Goal: Transaction & Acquisition: Purchase product/service

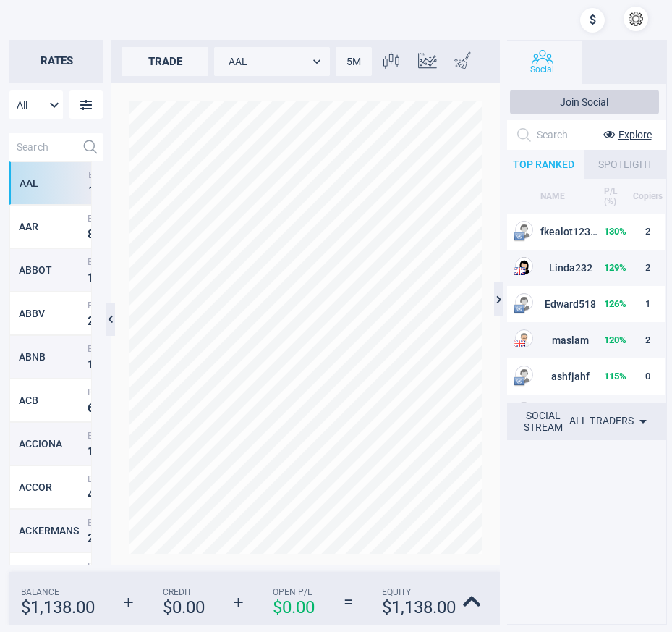
scroll to position [14, 14]
click at [36, 149] on input "text" at bounding box center [42, 147] width 67 height 28
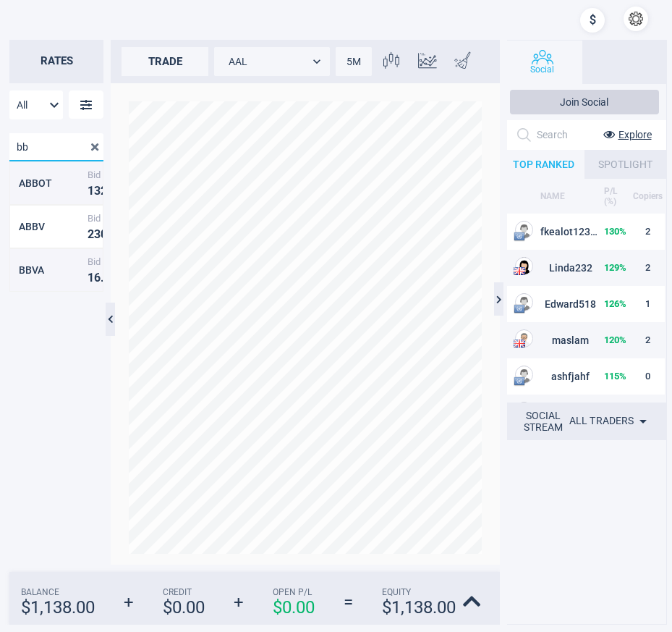
type input "b"
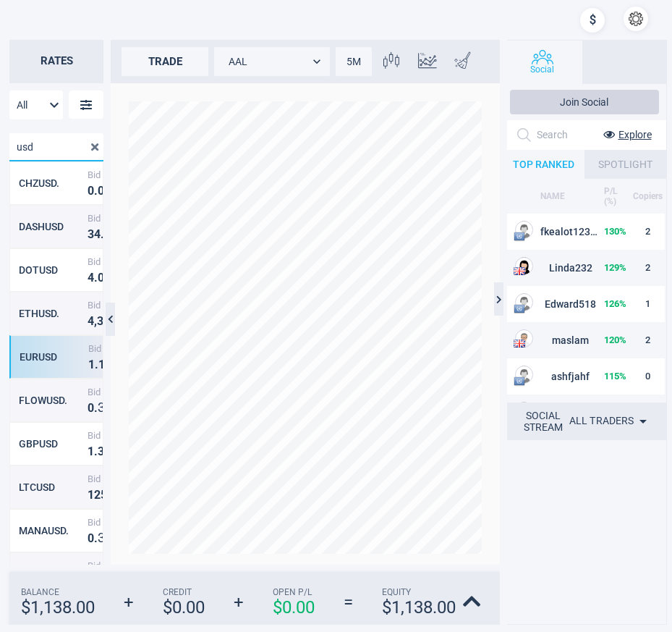
scroll to position [0, 0]
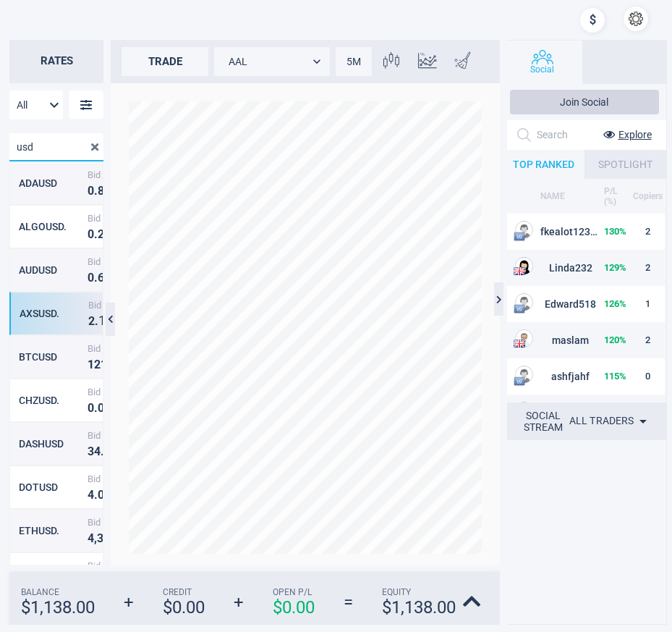
type input "usd"
click at [35, 316] on div "AXSUSD." at bounding box center [52, 314] width 65 height 12
click at [41, 276] on div "AUDUSD" at bounding box center [52, 270] width 65 height 12
type input "AUDUSD"
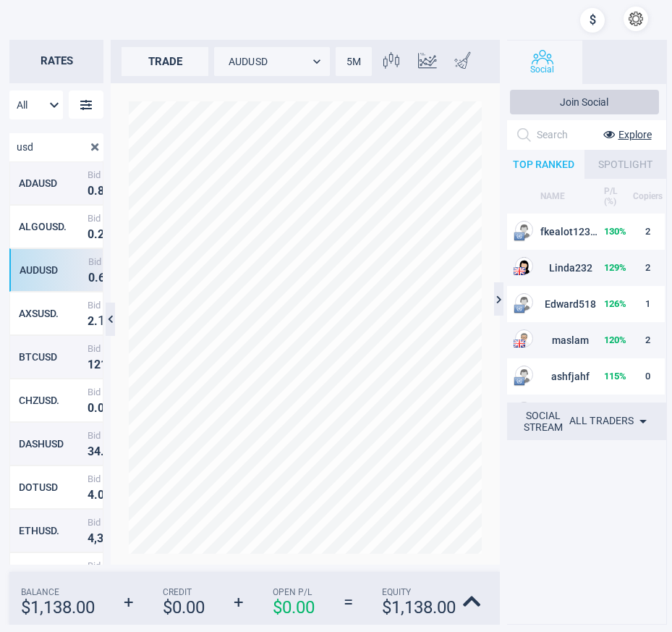
click at [169, 63] on div "trade" at bounding box center [165, 61] width 87 height 29
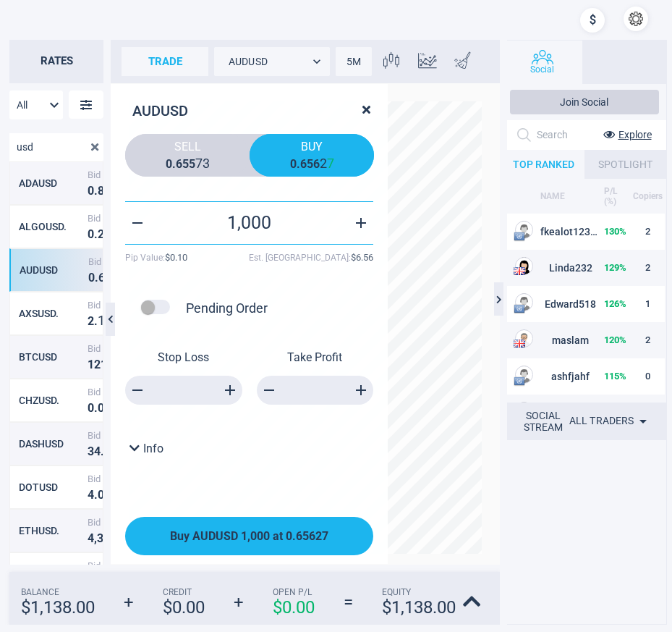
click at [253, 535] on span "Buy AUDUSD 1,000 at 0.65627" at bounding box center [249, 536] width 158 height 14
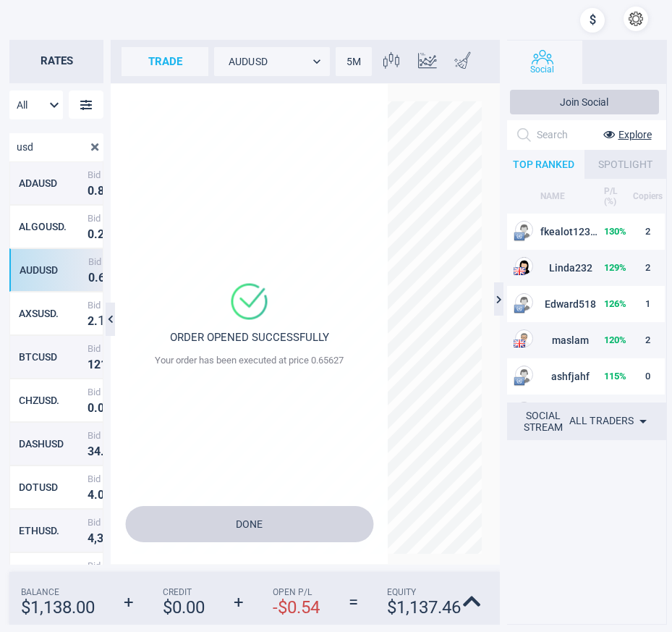
click at [281, 516] on button "Done" at bounding box center [249, 524] width 248 height 36
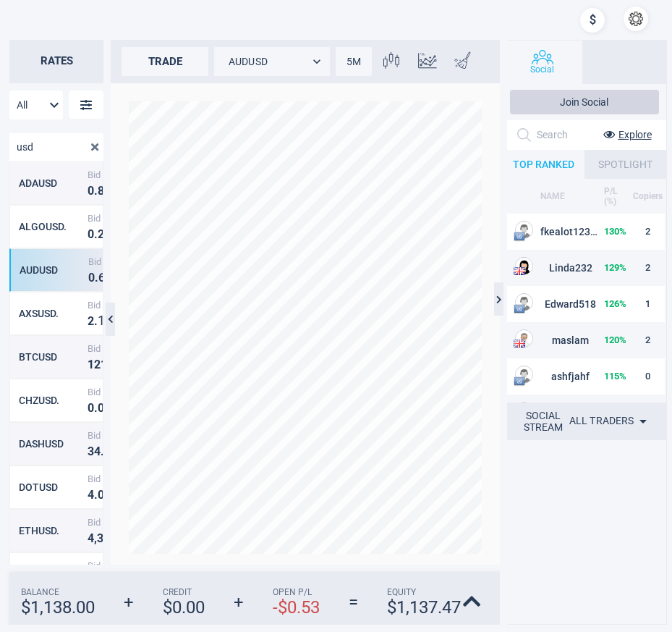
click at [168, 62] on div "trade" at bounding box center [165, 61] width 87 height 29
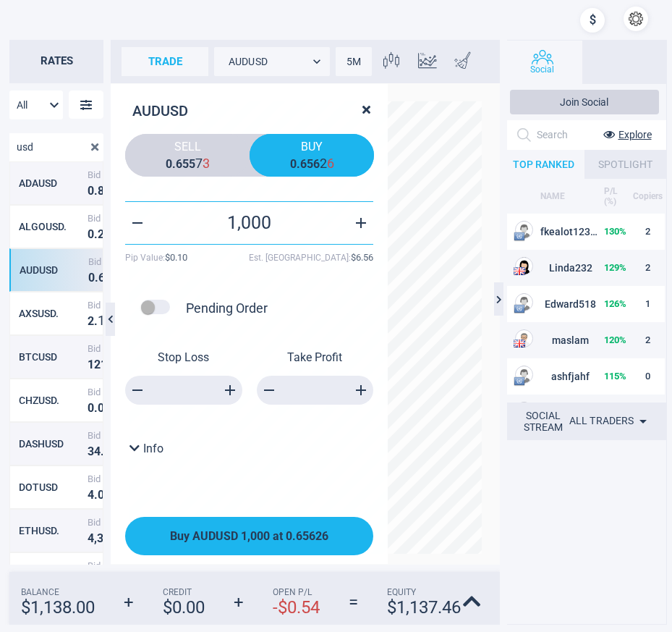
click at [245, 528] on button "Buy AUDUSD 1,000 at 0.65626" at bounding box center [249, 536] width 248 height 38
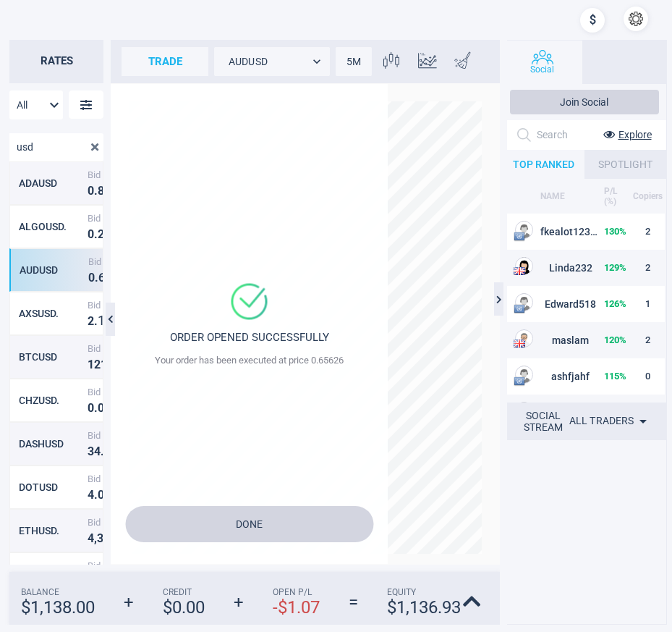
click at [251, 528] on button "Done" at bounding box center [249, 524] width 248 height 36
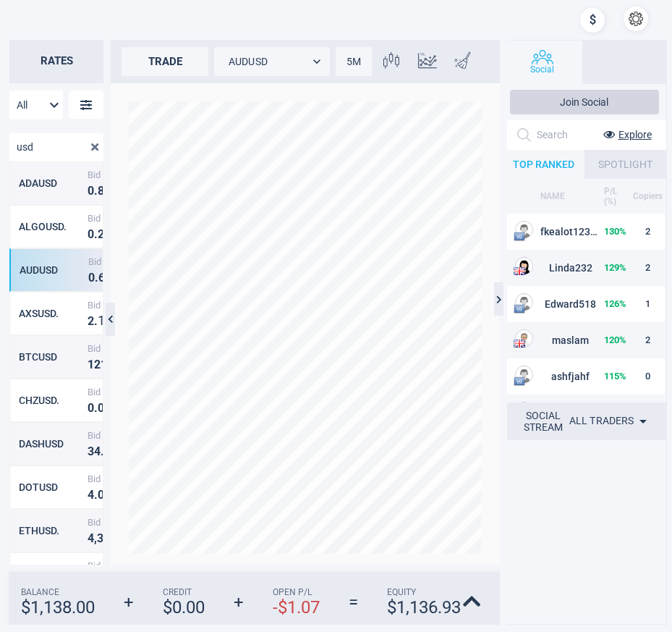
click at [171, 61] on div "trade" at bounding box center [165, 61] width 87 height 29
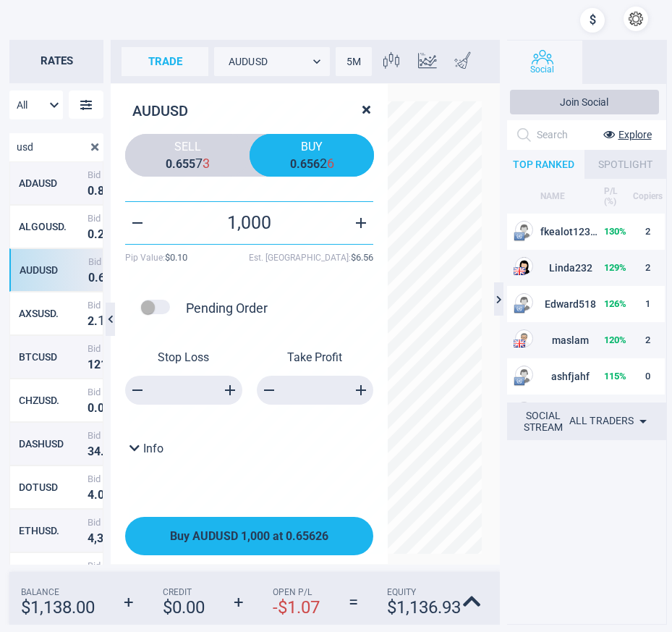
click at [213, 540] on span "Buy AUDUSD 1,000 at 0.65626" at bounding box center [249, 536] width 158 height 14
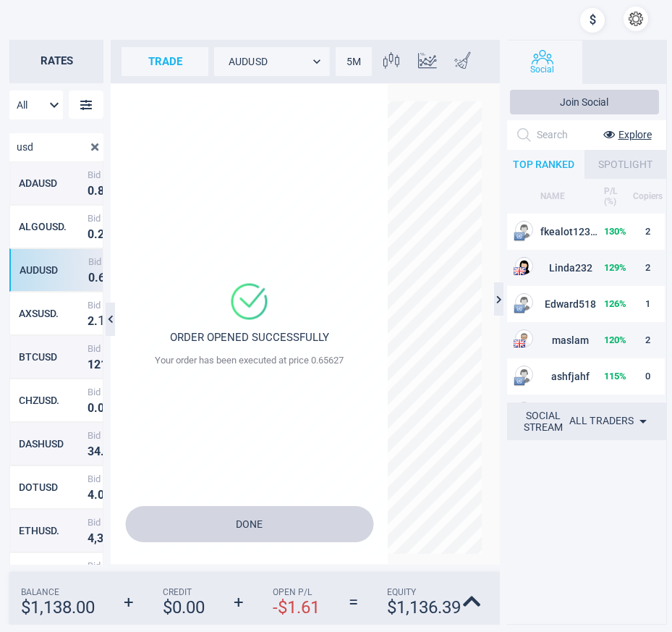
click at [261, 524] on button "Done" at bounding box center [249, 524] width 248 height 36
